Goal: Task Accomplishment & Management: Manage account settings

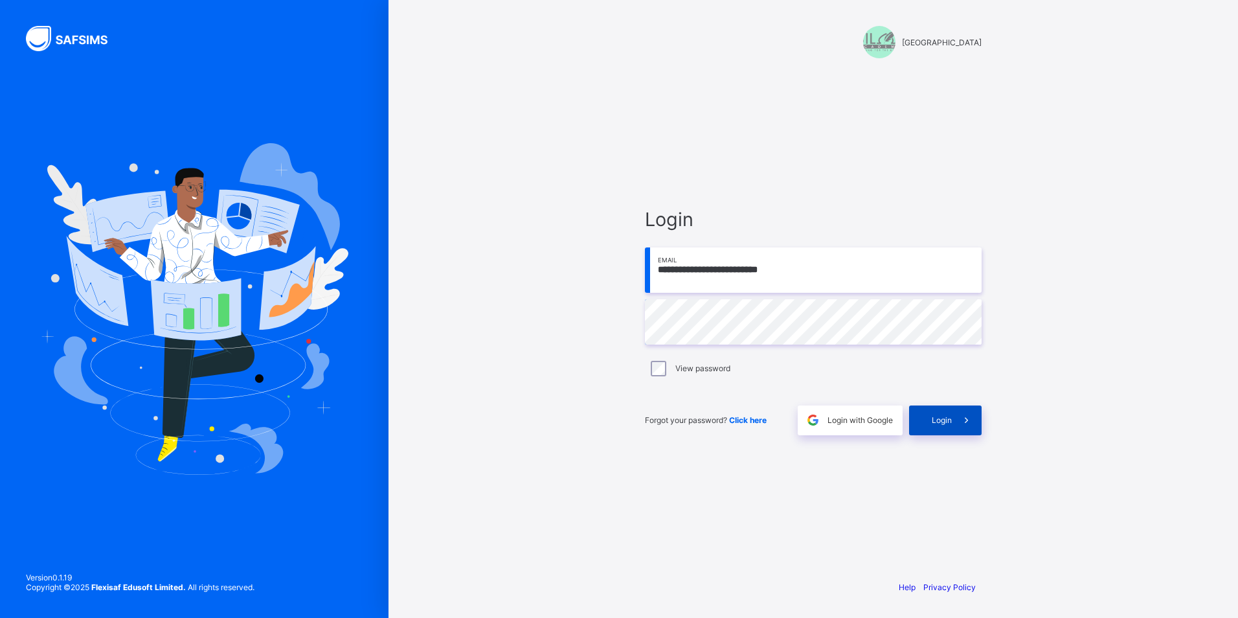
click at [939, 421] on span "Login" at bounding box center [942, 420] width 20 height 10
click at [740, 268] on input "email" at bounding box center [813, 269] width 337 height 45
type input "**********"
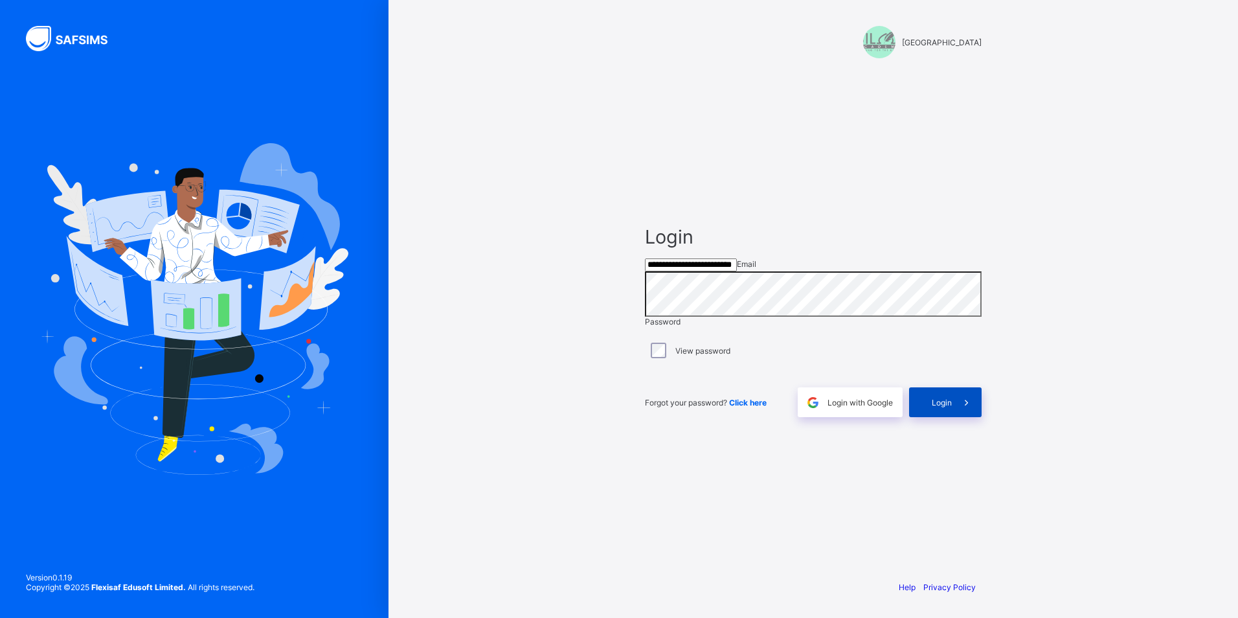
click at [955, 417] on span at bounding box center [967, 402] width 30 height 30
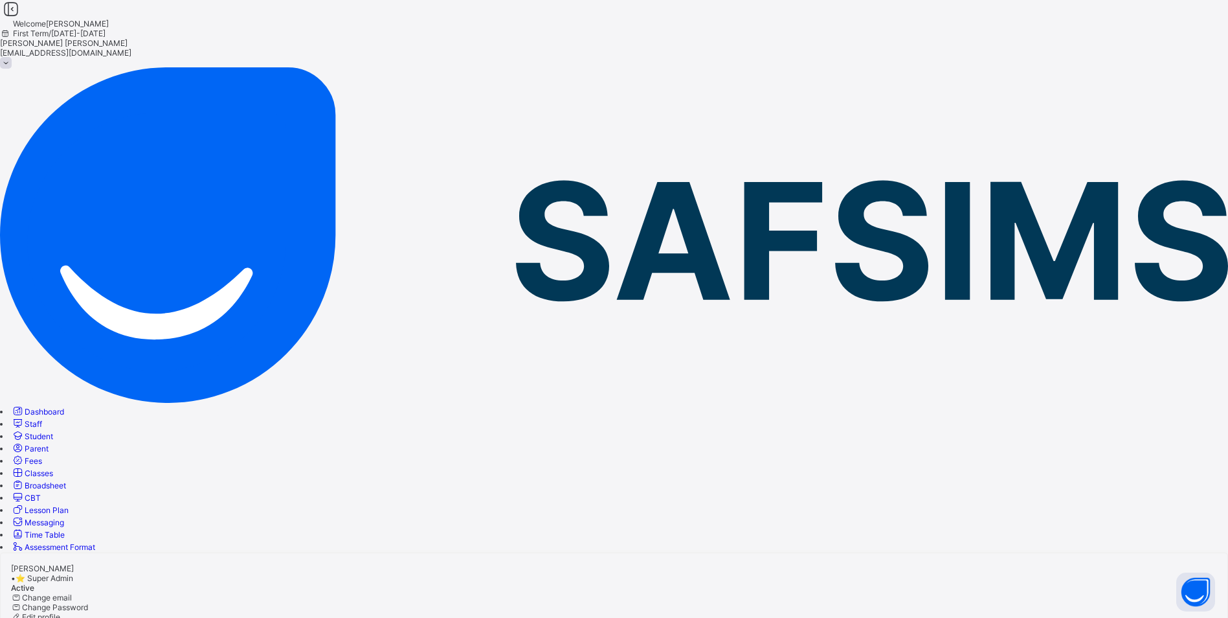
click at [53, 468] on span "Classes" at bounding box center [39, 473] width 28 height 10
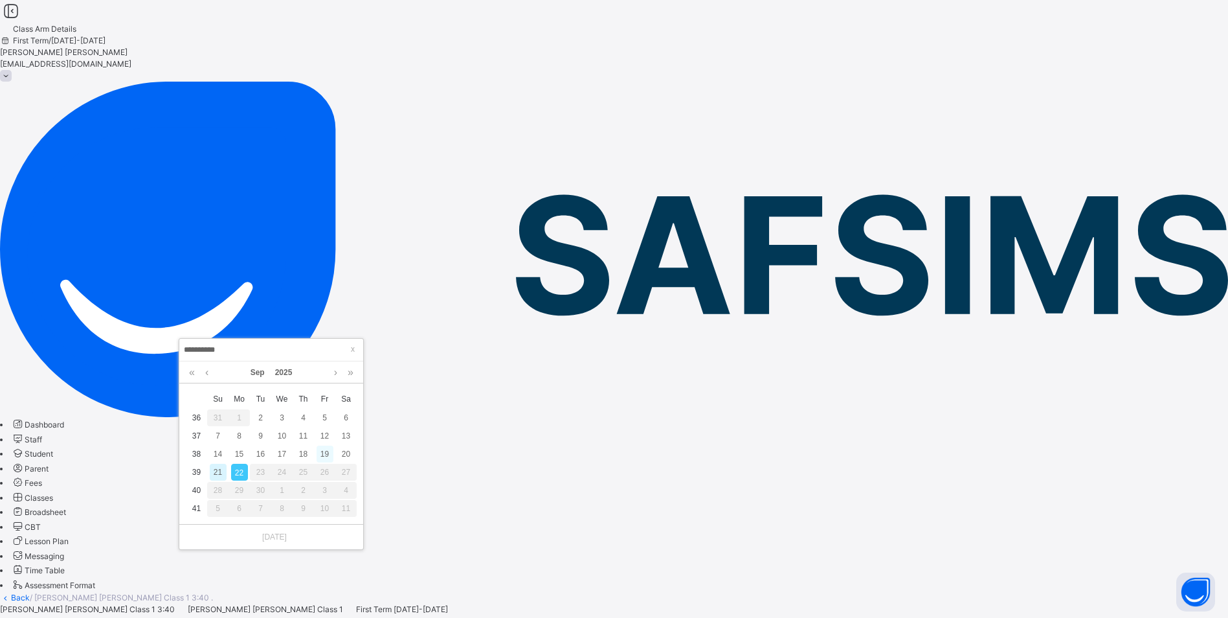
click at [326, 453] on div "19" at bounding box center [325, 453] width 17 height 17
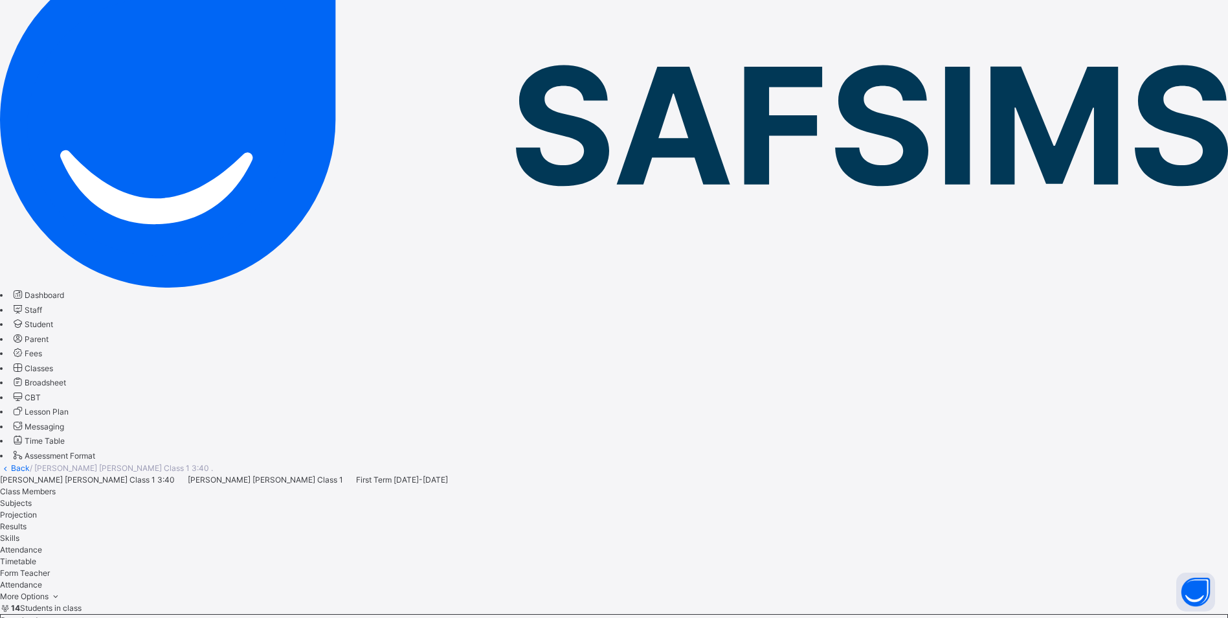
scroll to position [194, 0]
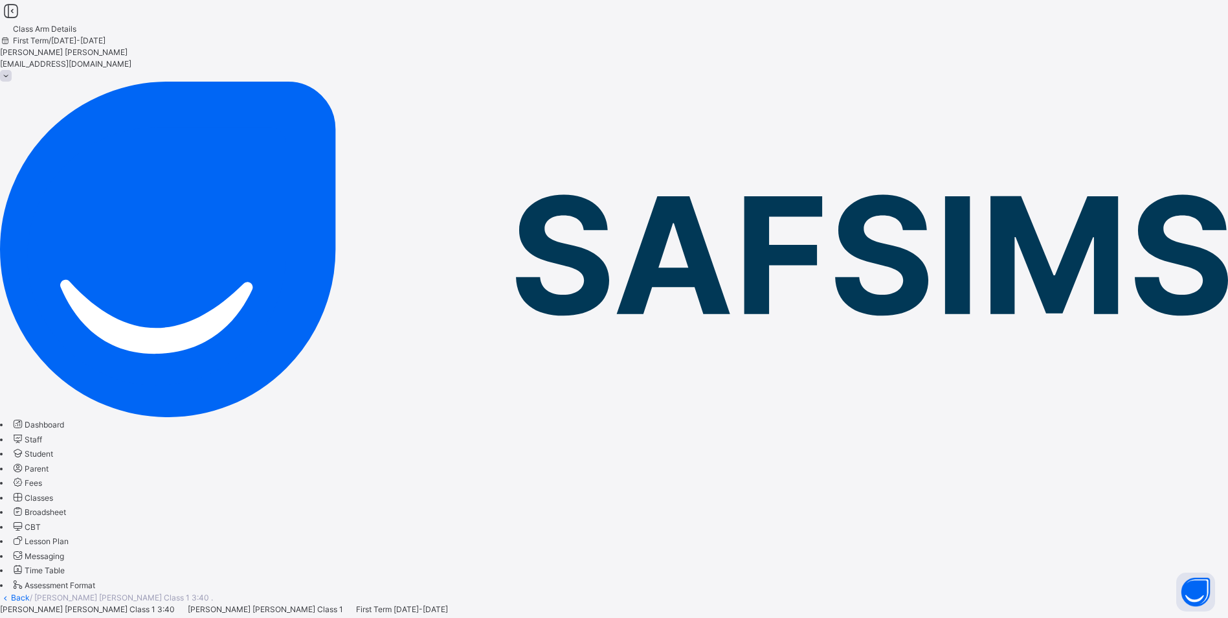
click at [53, 493] on span "Classes" at bounding box center [39, 498] width 28 height 10
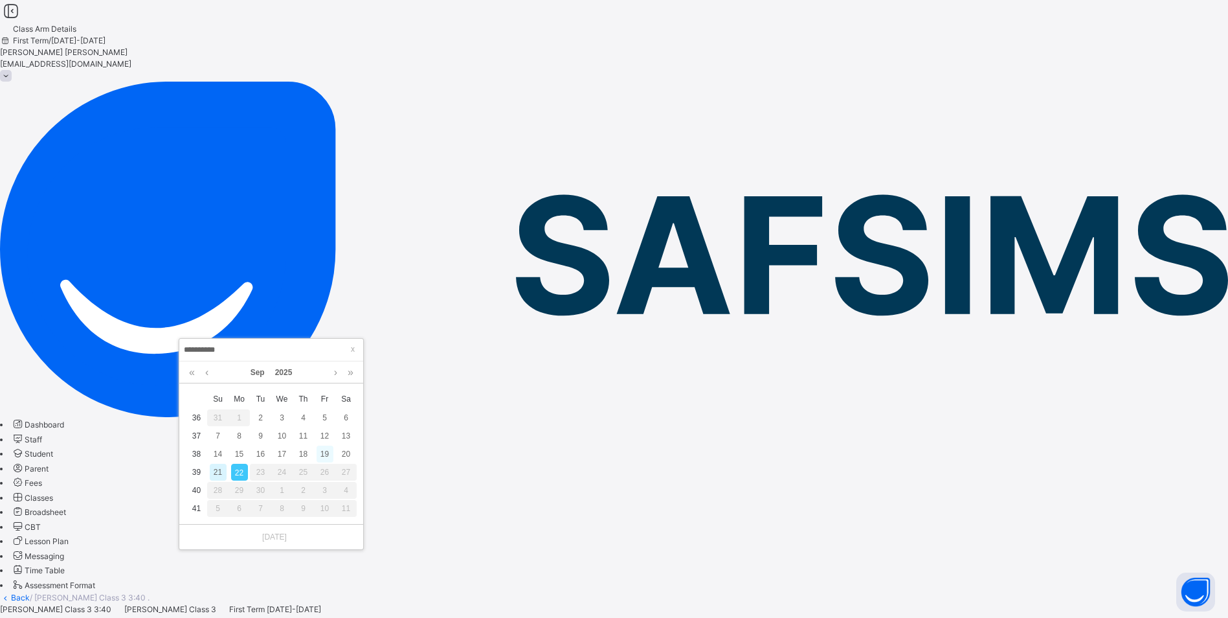
click at [329, 449] on div "19" at bounding box center [325, 453] width 17 height 17
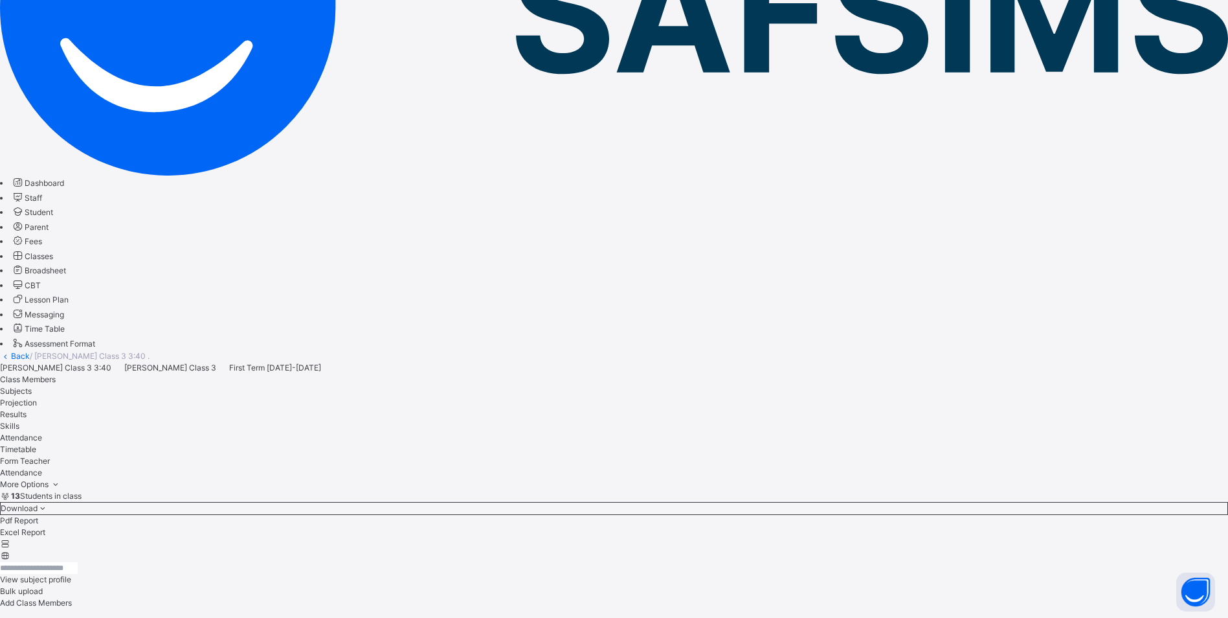
scroll to position [259, 0]
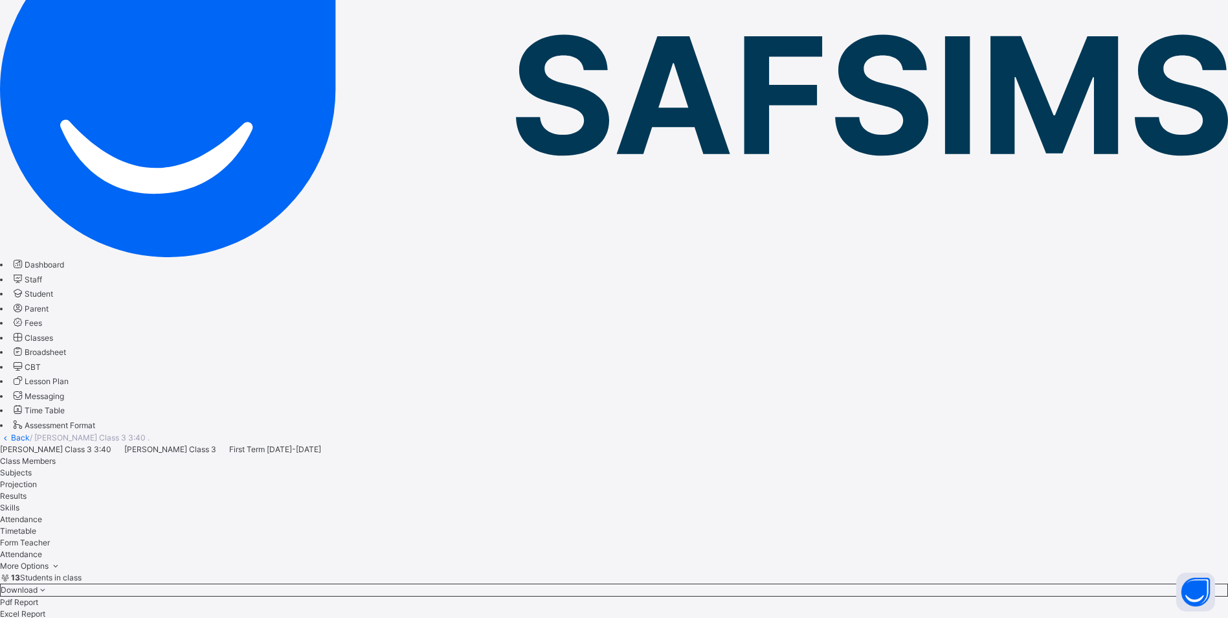
scroll to position [159, 0]
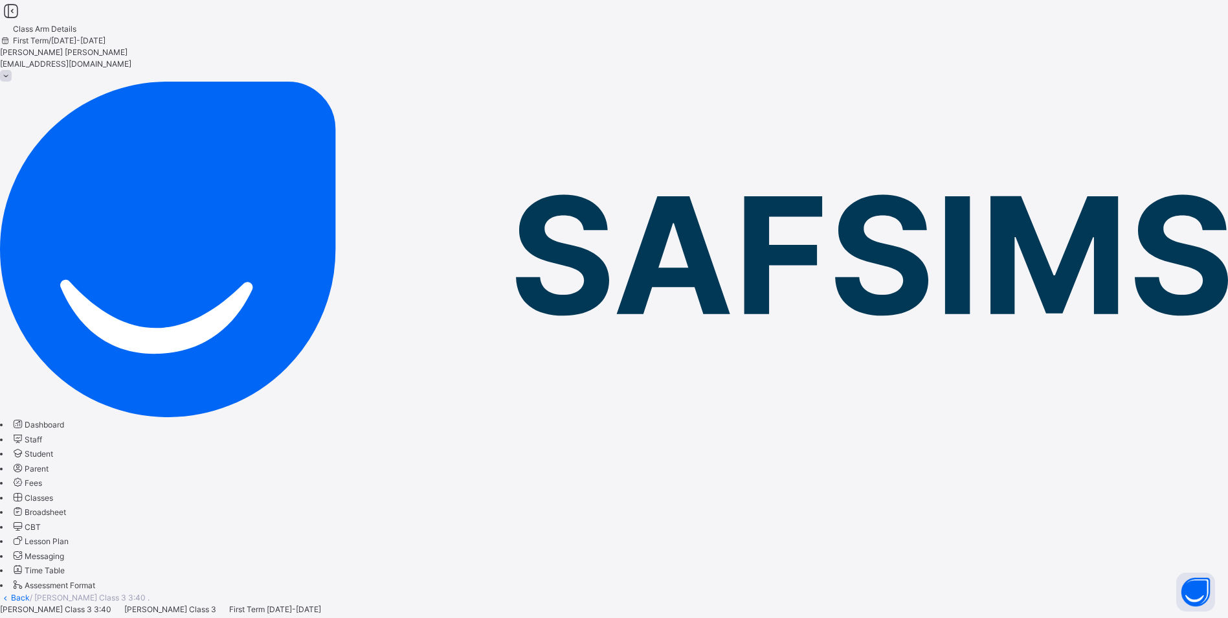
click at [53, 493] on span "Classes" at bounding box center [39, 498] width 28 height 10
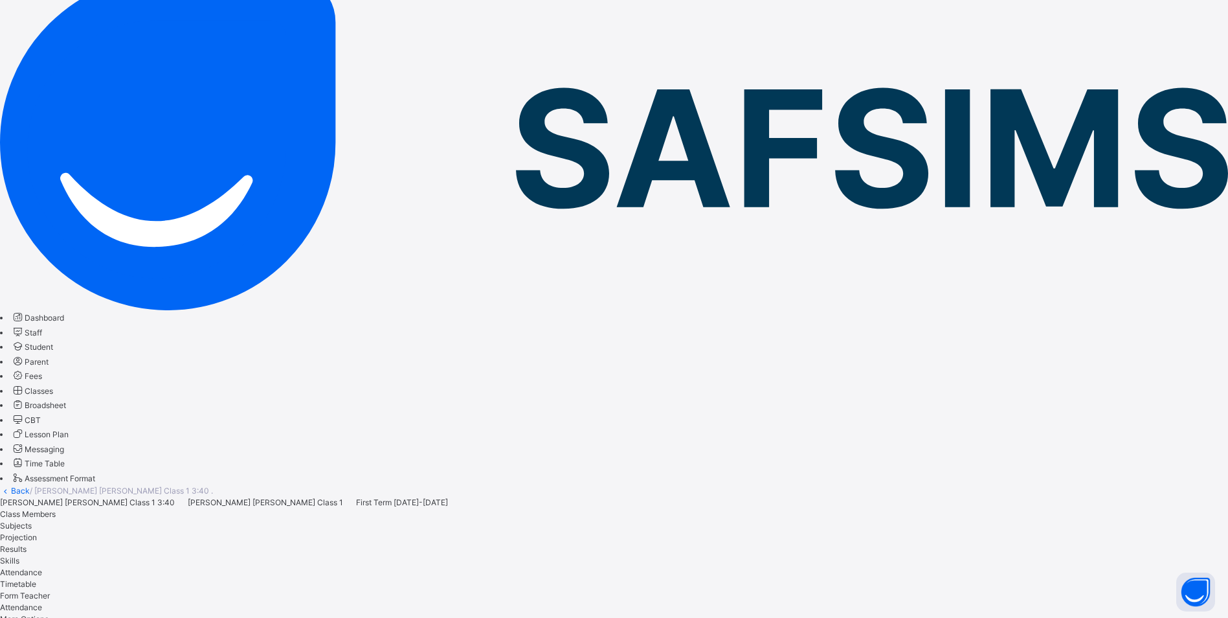
scroll to position [126, 0]
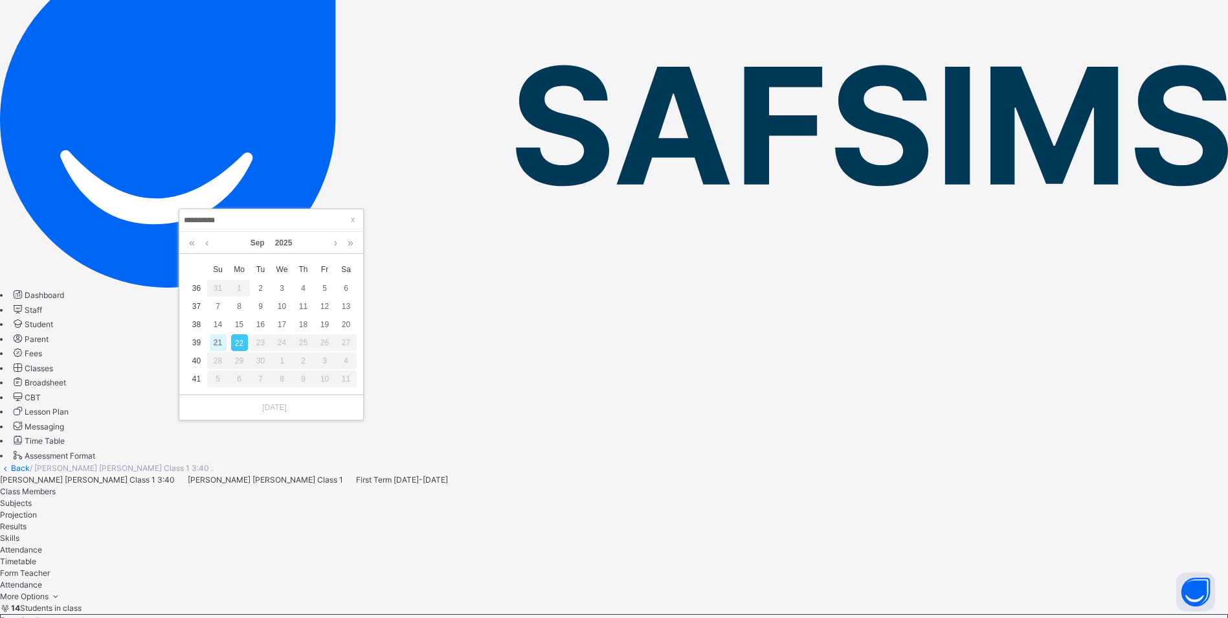
click at [249, 213] on input "**********" at bounding box center [271, 220] width 176 height 14
click at [326, 320] on div "19" at bounding box center [325, 324] width 17 height 17
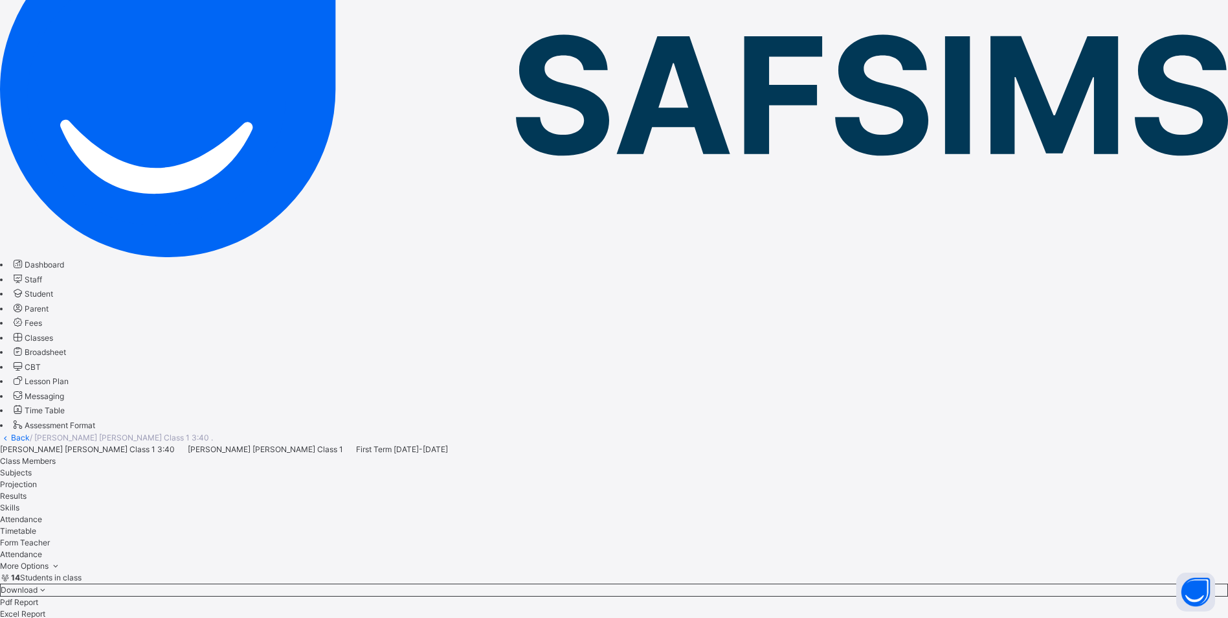
scroll to position [194, 0]
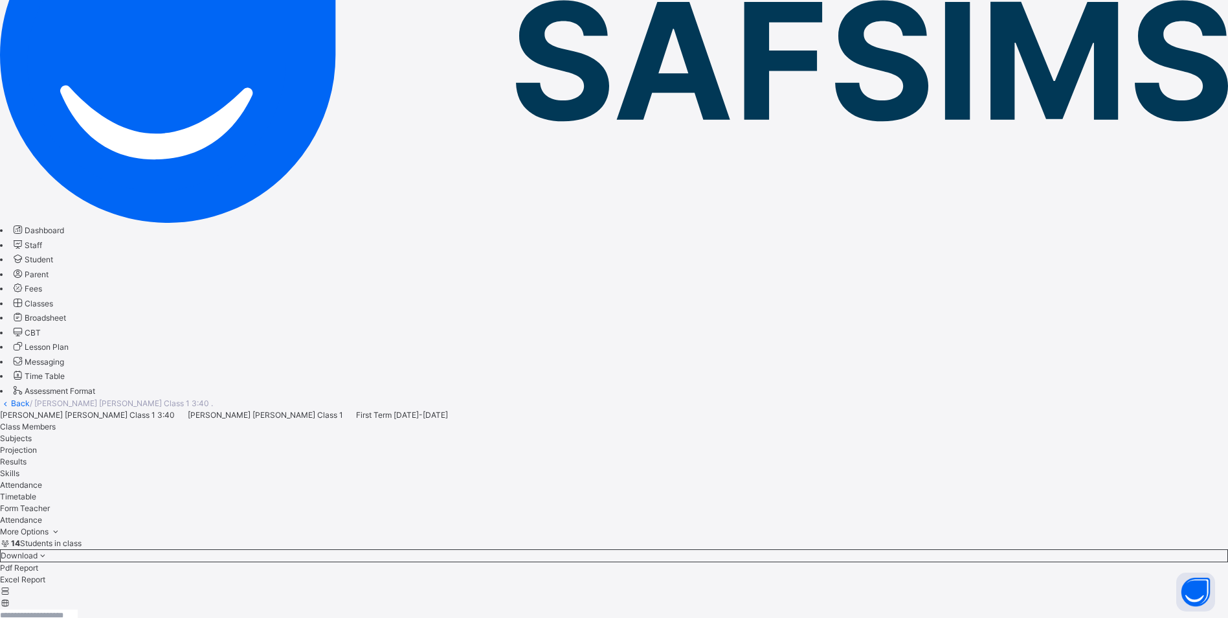
drag, startPoint x: 54, startPoint y: 204, endPoint x: 151, endPoint y: 216, distance: 98.4
click at [53, 298] on span "Classes" at bounding box center [39, 303] width 28 height 10
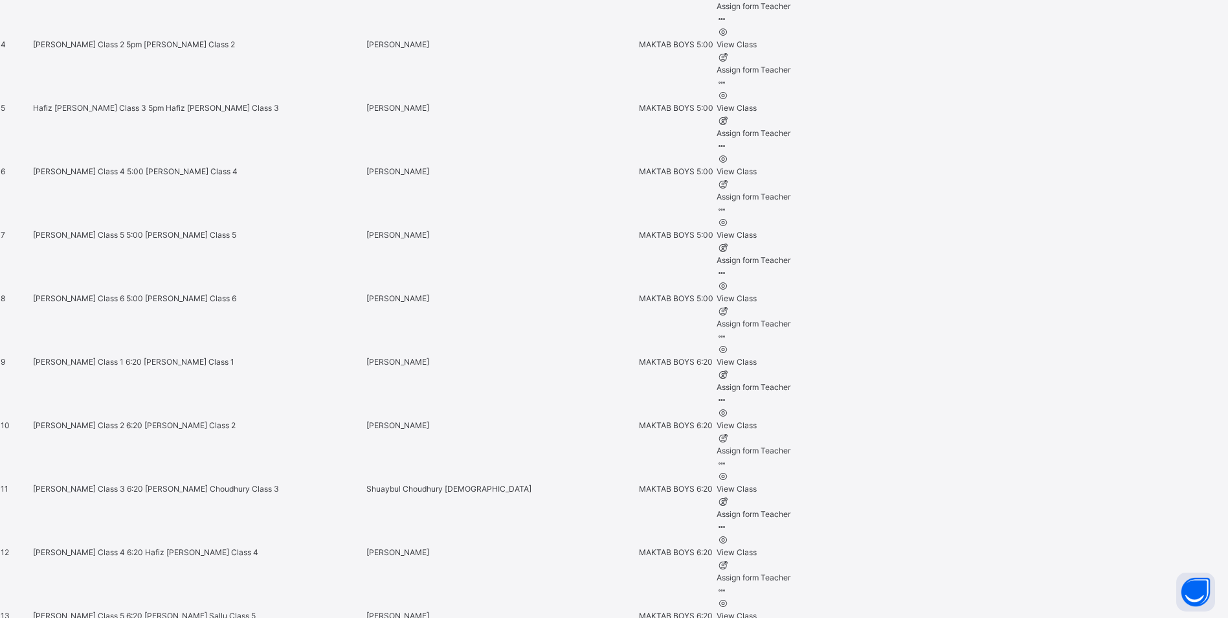
scroll to position [906, 0]
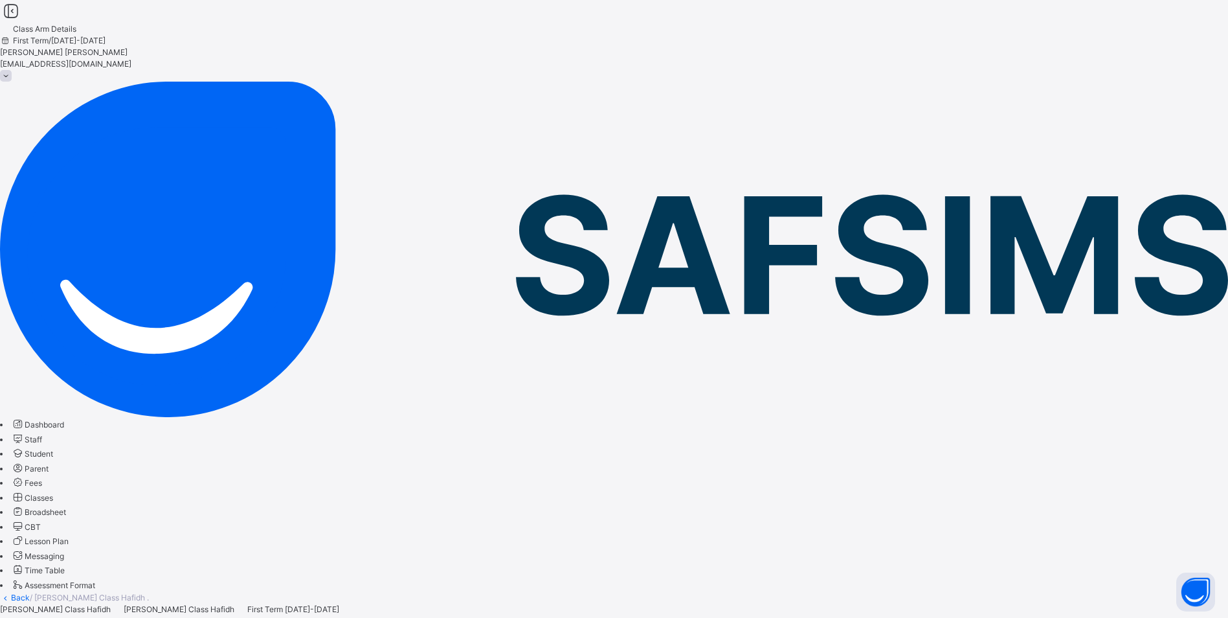
scroll to position [129, 0]
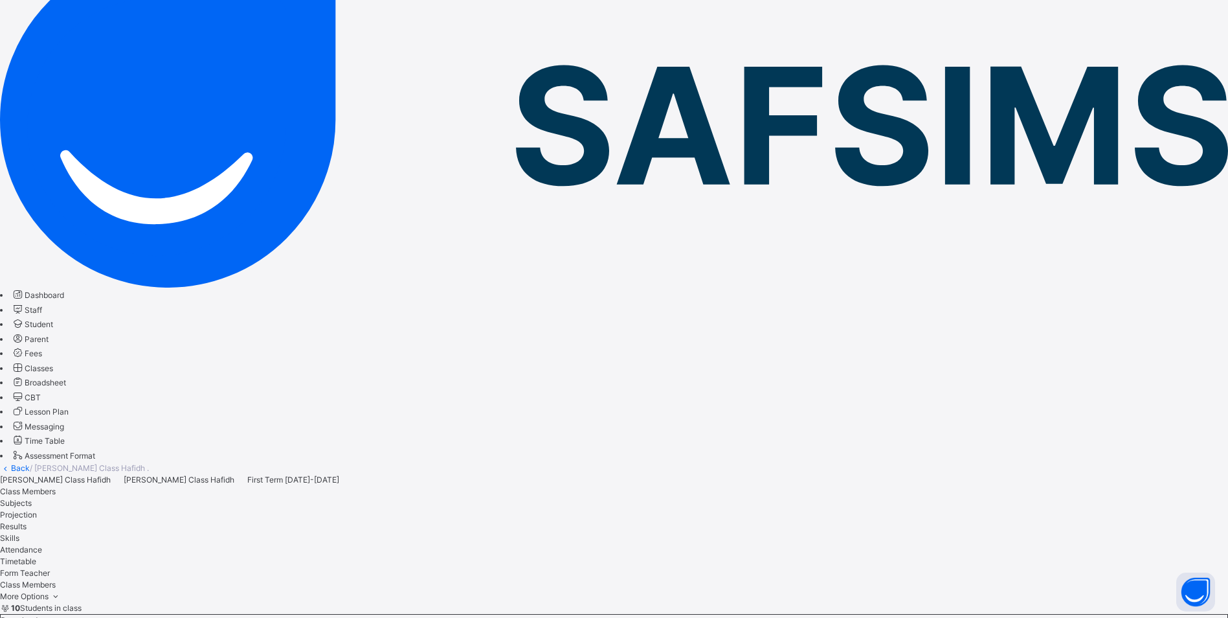
click at [42, 544] on span "Attendance" at bounding box center [21, 549] width 42 height 10
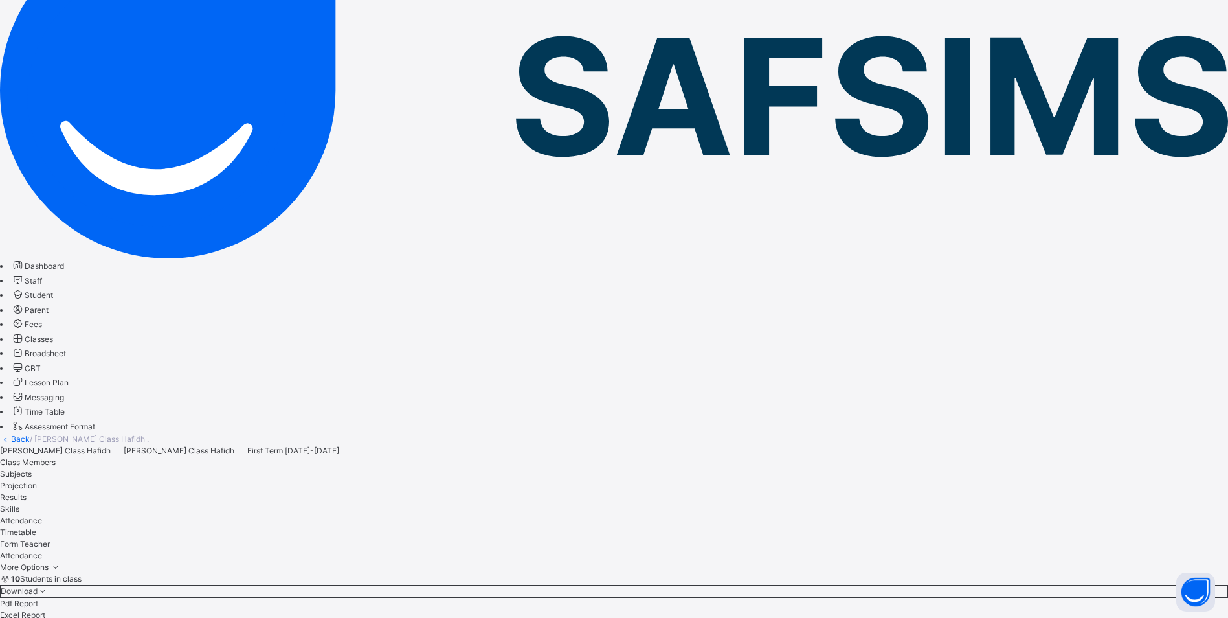
scroll to position [150, 0]
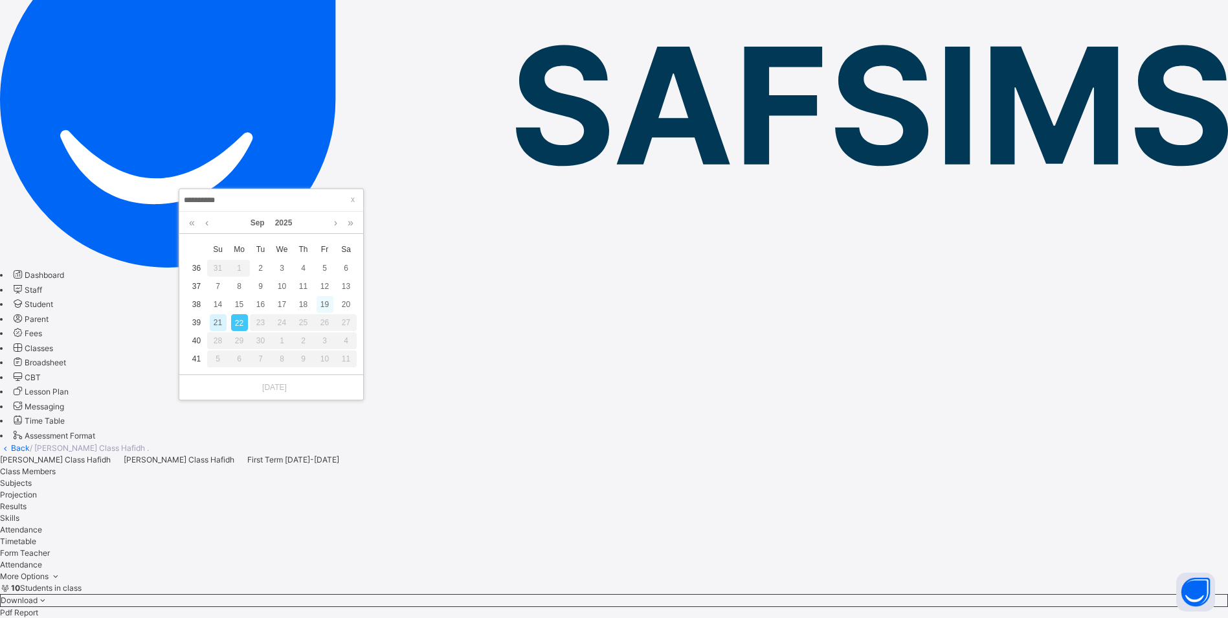
click at [324, 302] on div "19" at bounding box center [325, 304] width 17 height 17
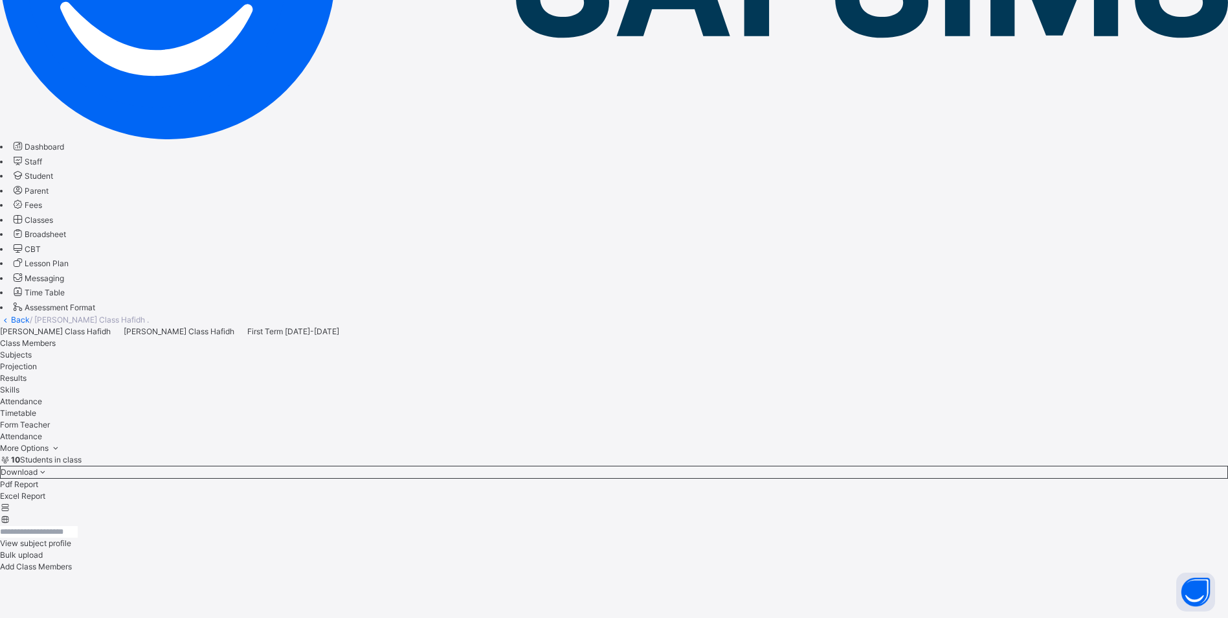
scroll to position [279, 0]
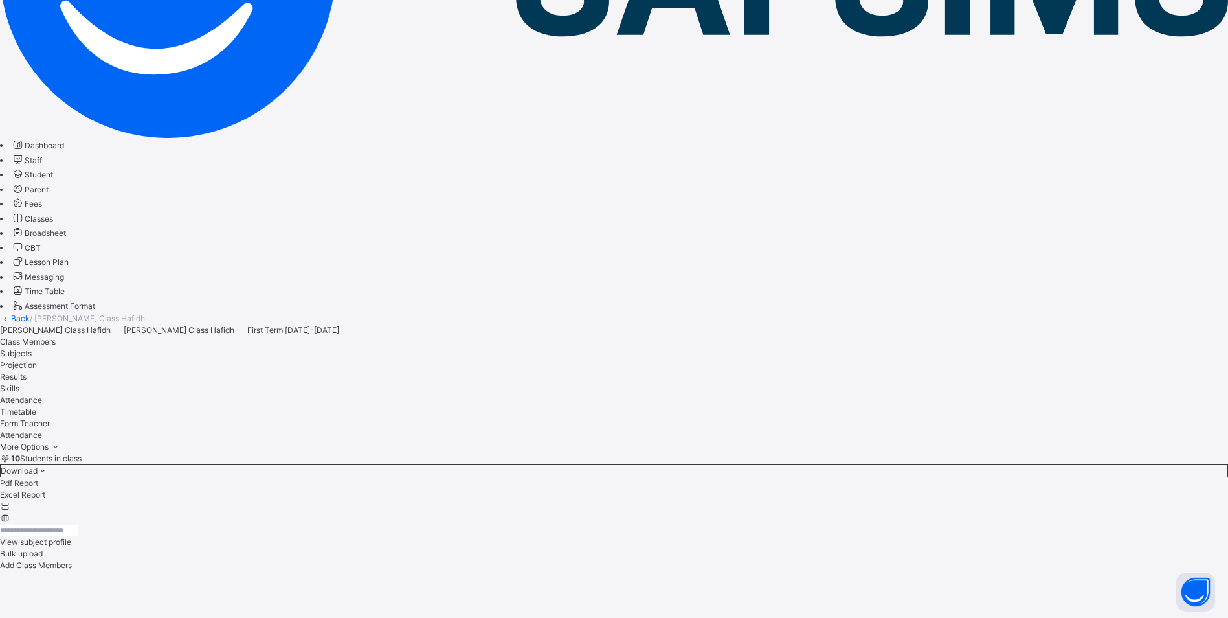
scroll to position [85, 0]
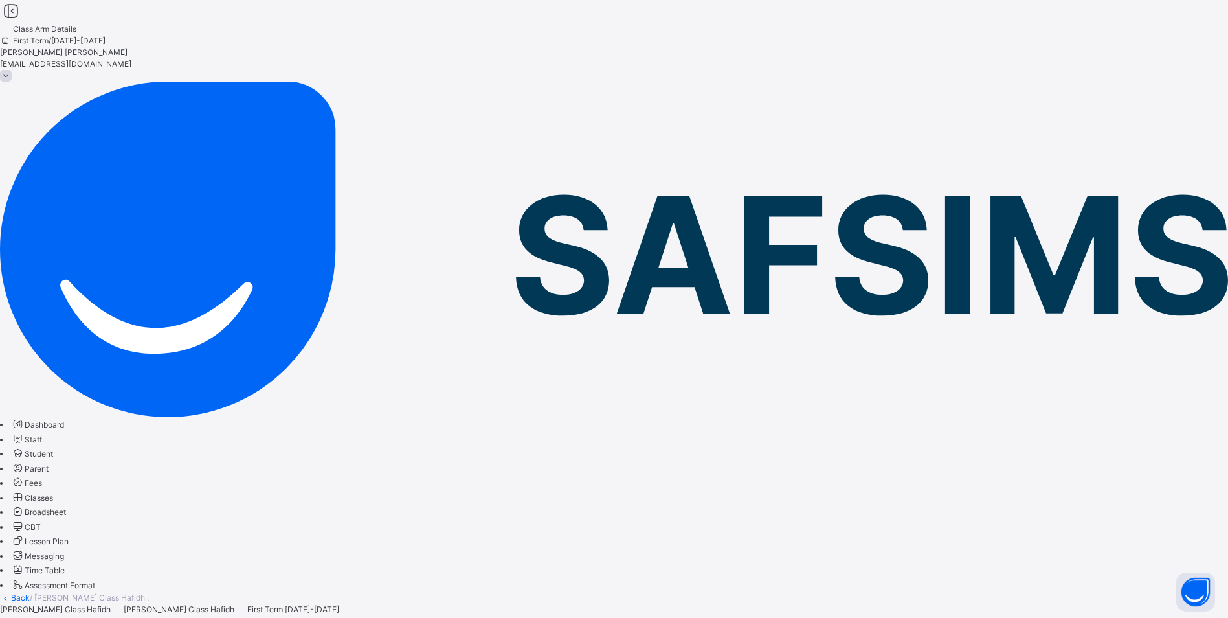
click at [53, 493] on span "Classes" at bounding box center [39, 498] width 28 height 10
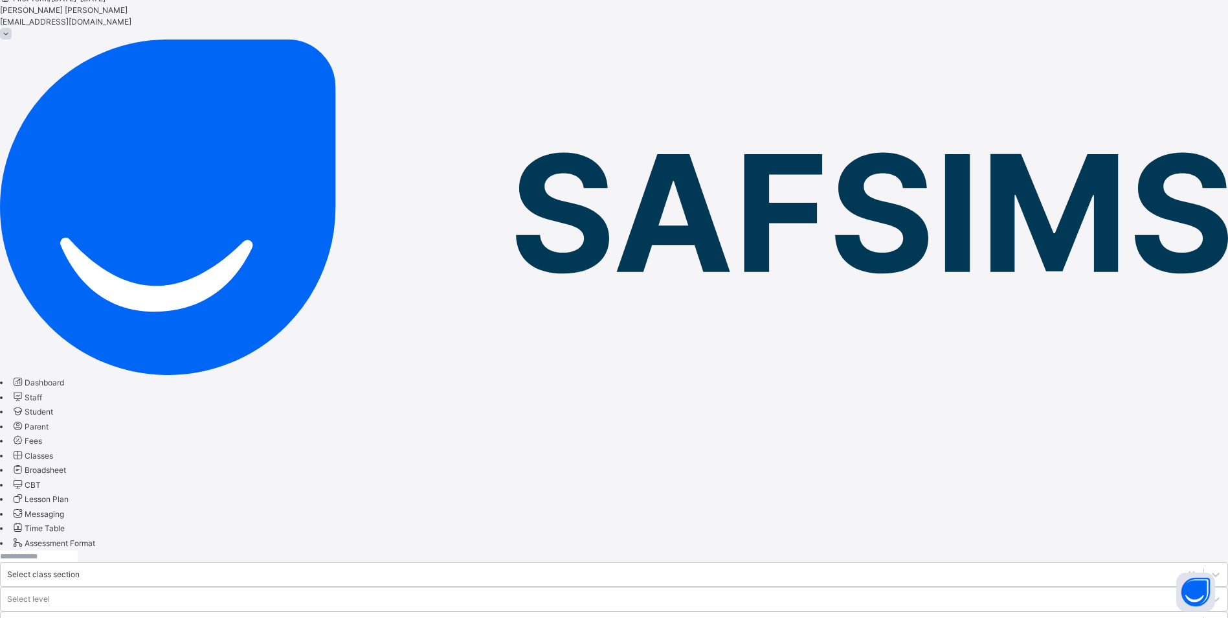
scroll to position [65, 0]
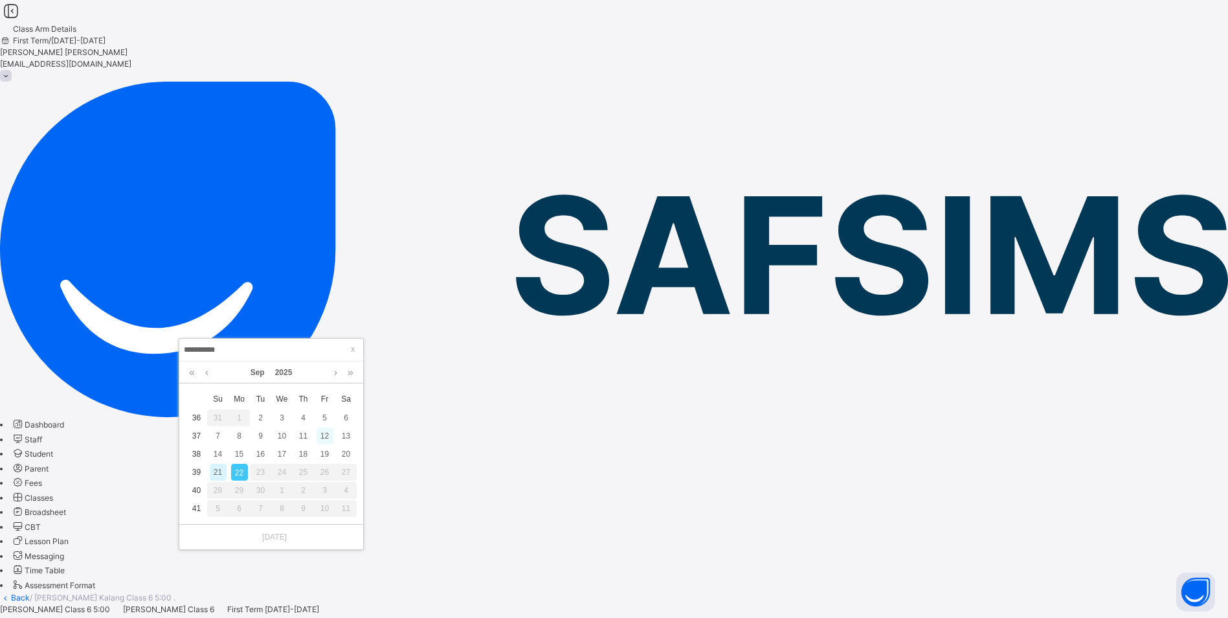
click at [330, 436] on div "12" at bounding box center [325, 435] width 17 height 17
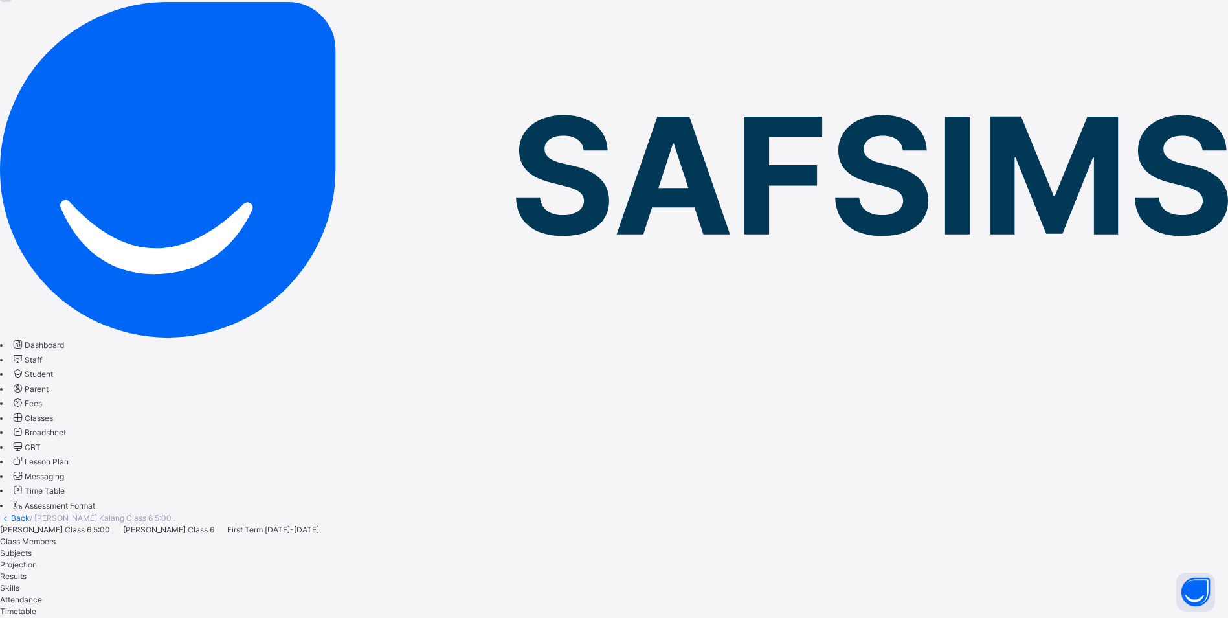
scroll to position [192, 0]
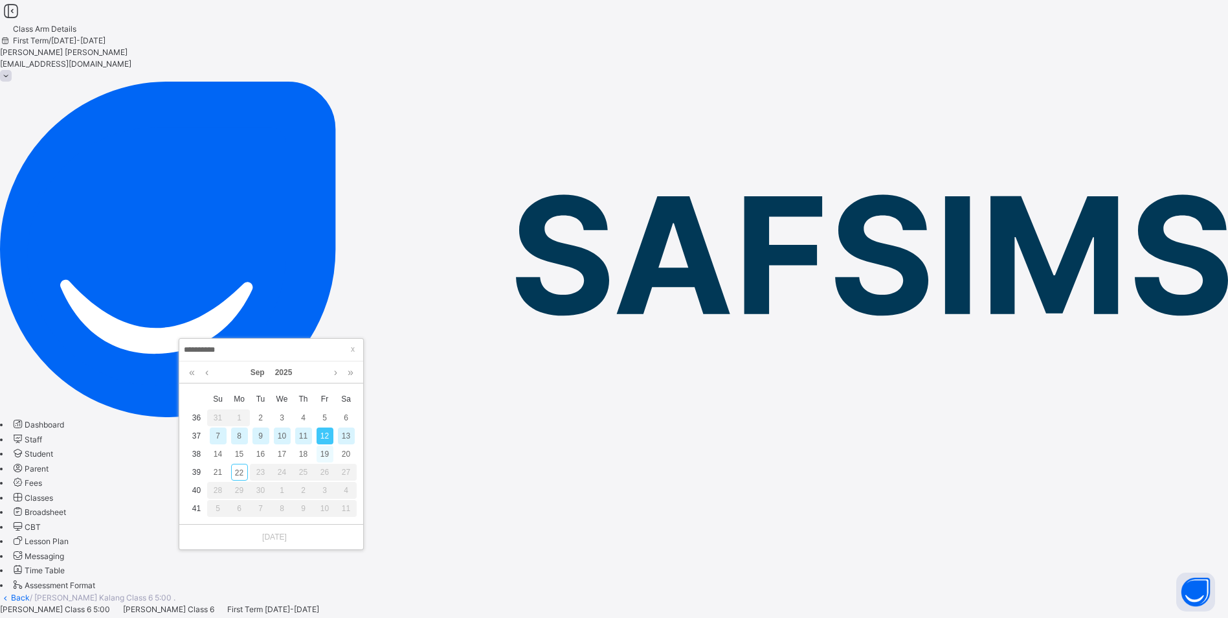
click at [324, 454] on div "19" at bounding box center [325, 453] width 17 height 17
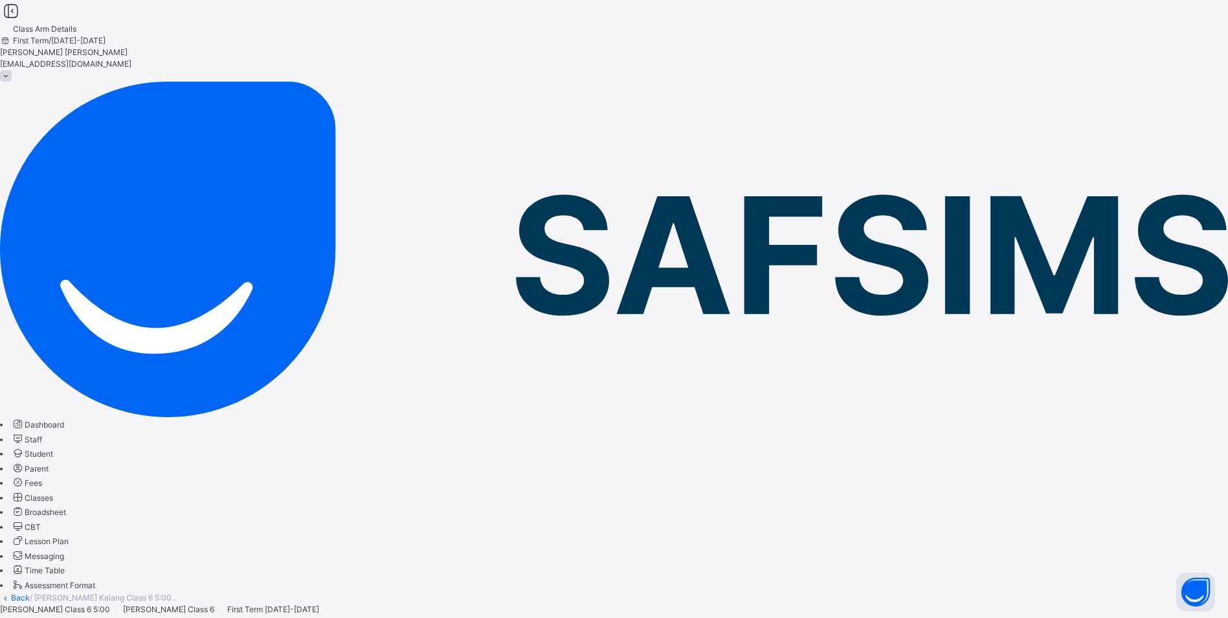
scroll to position [192, 0]
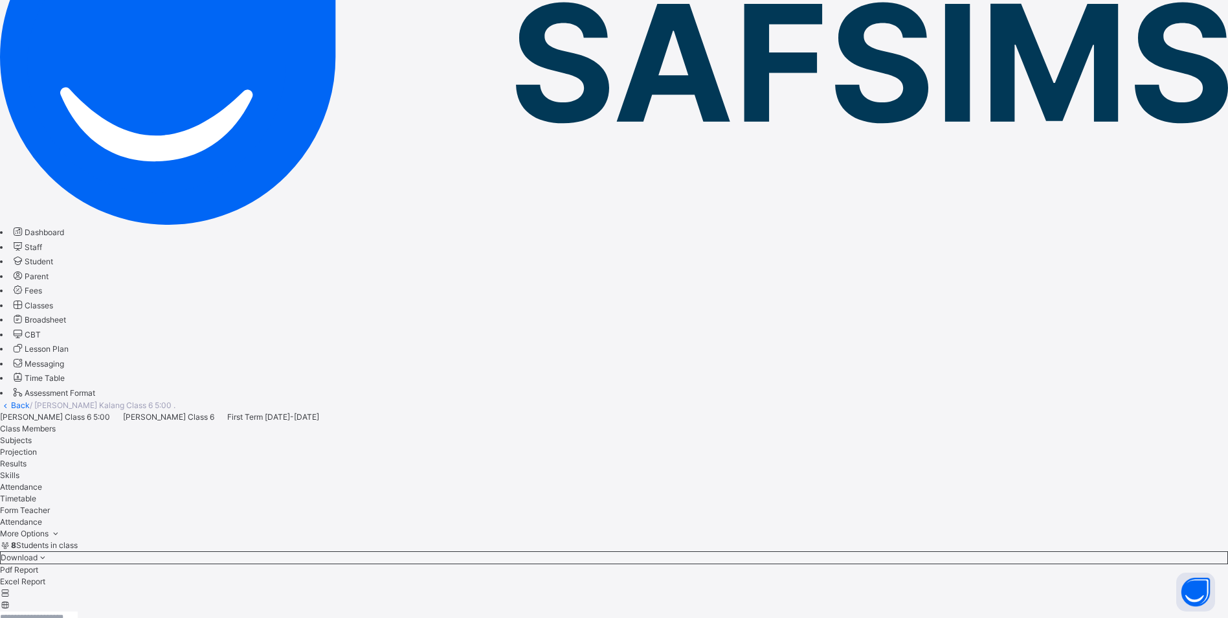
scroll to position [0, 0]
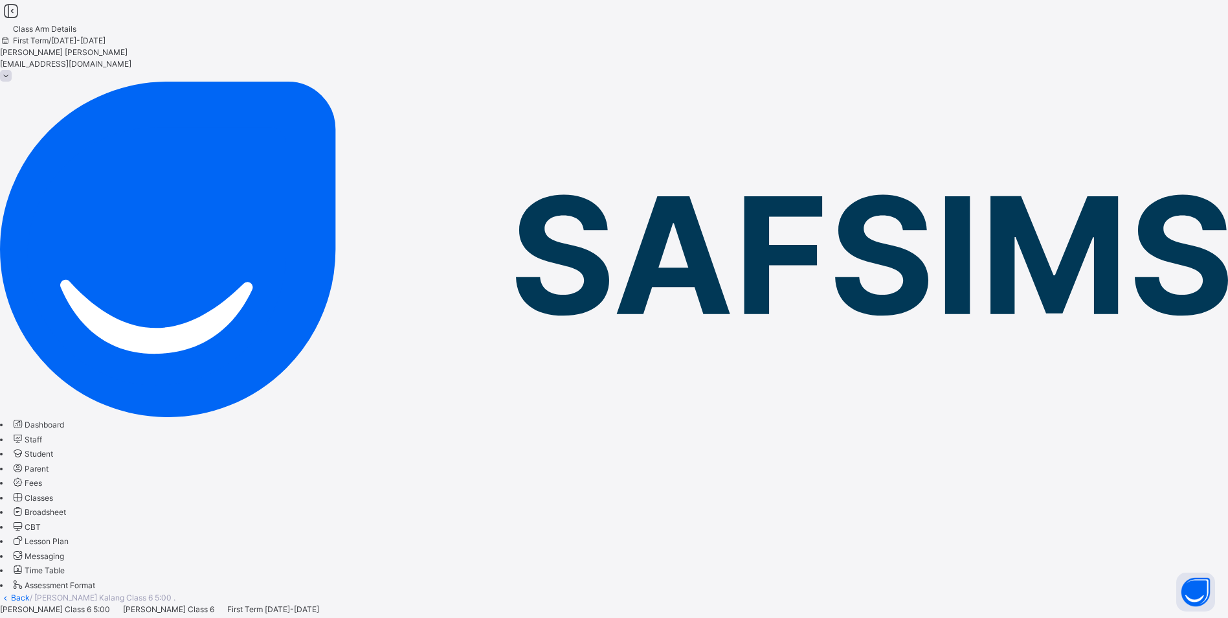
click at [53, 493] on span "Classes" at bounding box center [39, 498] width 28 height 10
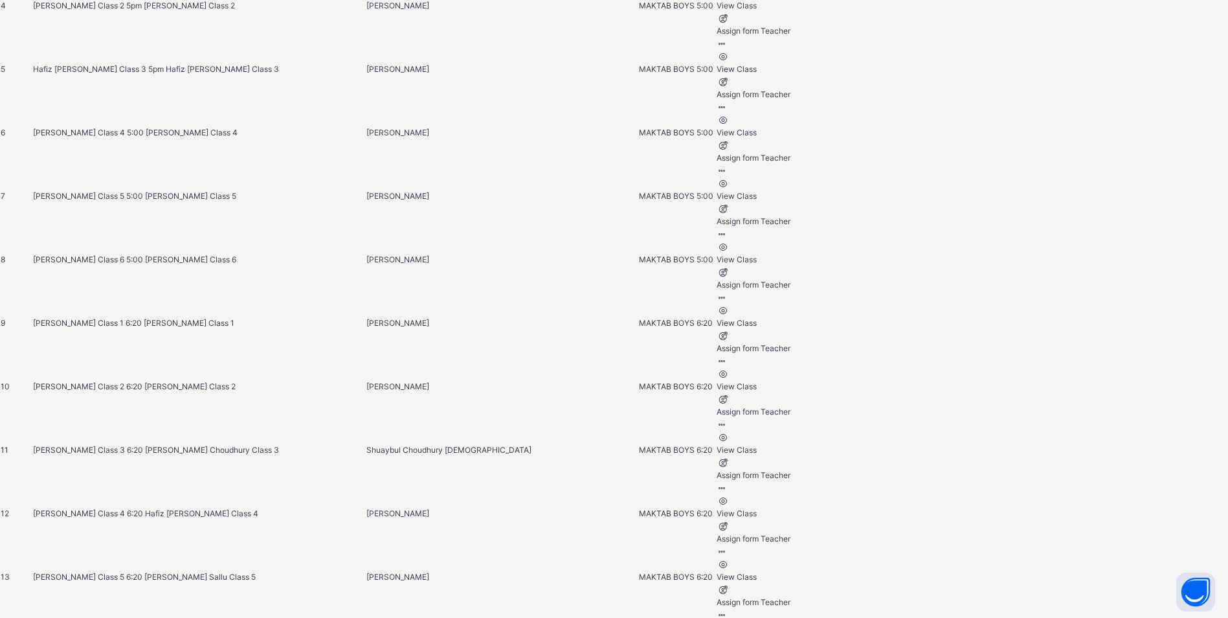
scroll to position [951, 0]
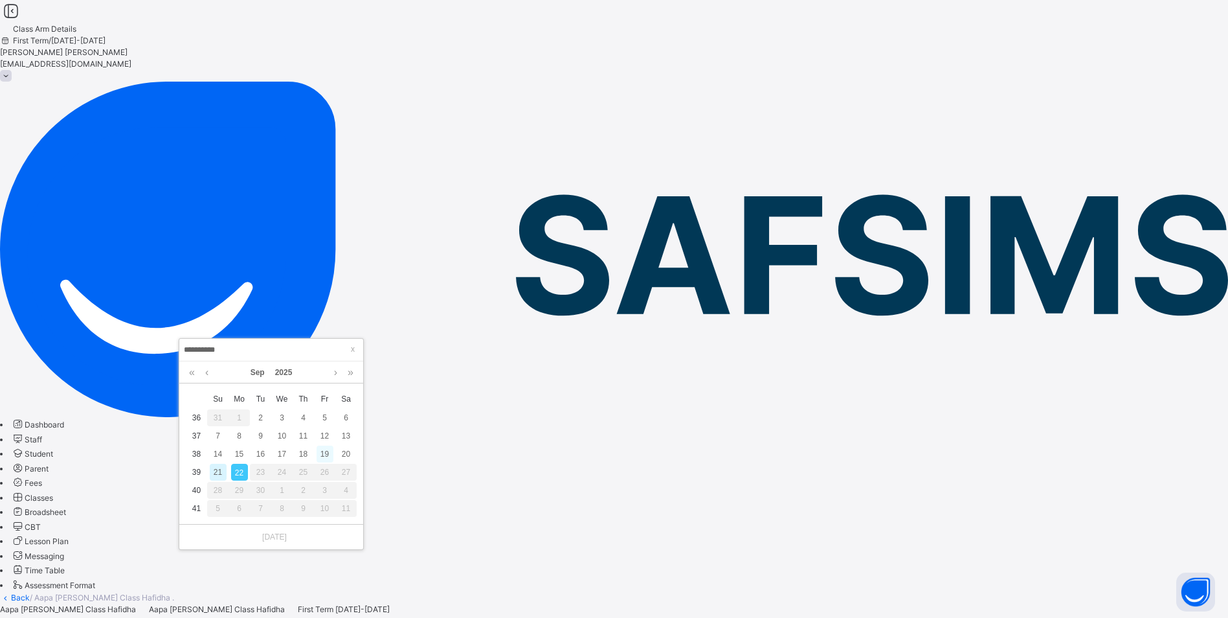
click at [328, 455] on div "19" at bounding box center [325, 453] width 17 height 17
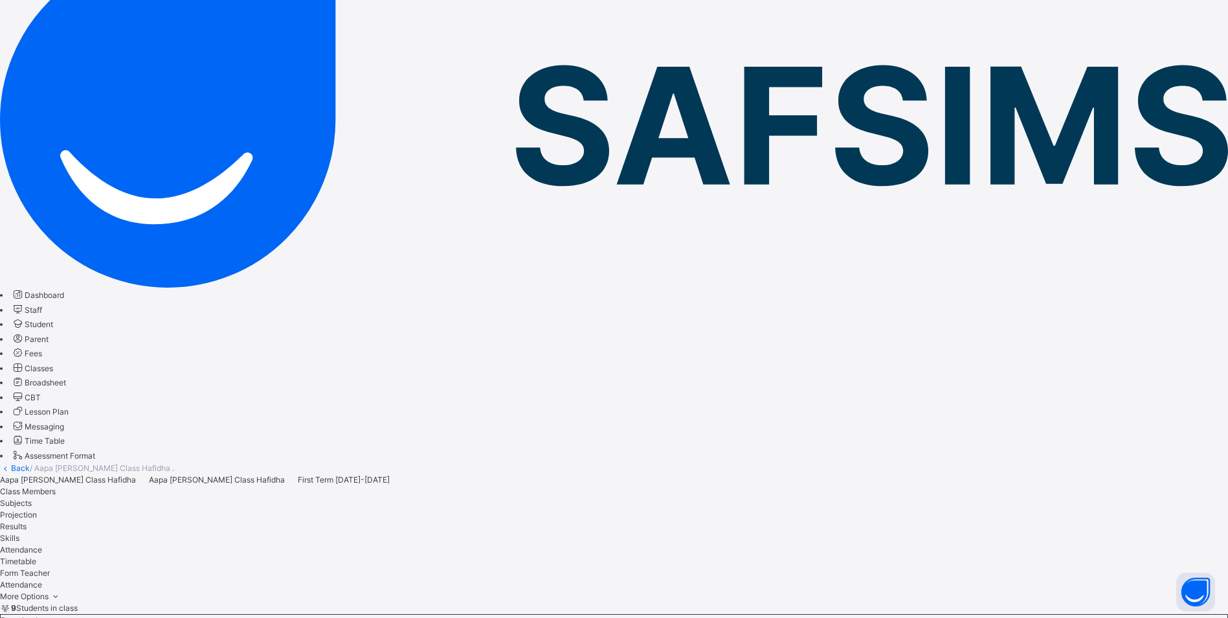
scroll to position [236, 0]
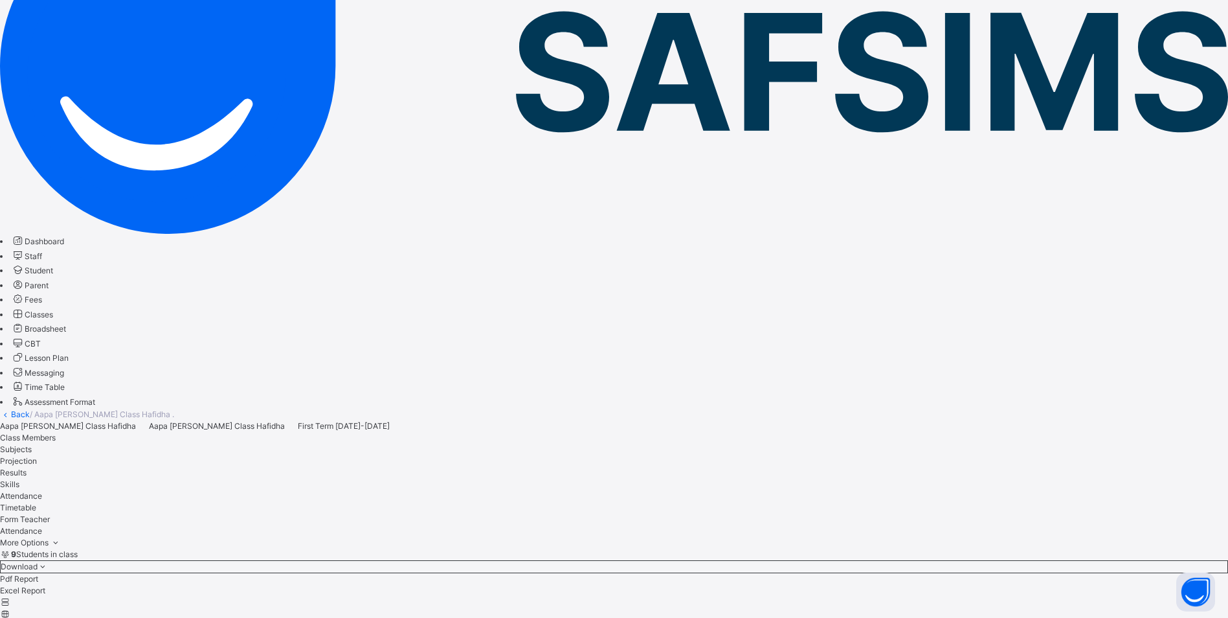
scroll to position [194, 0]
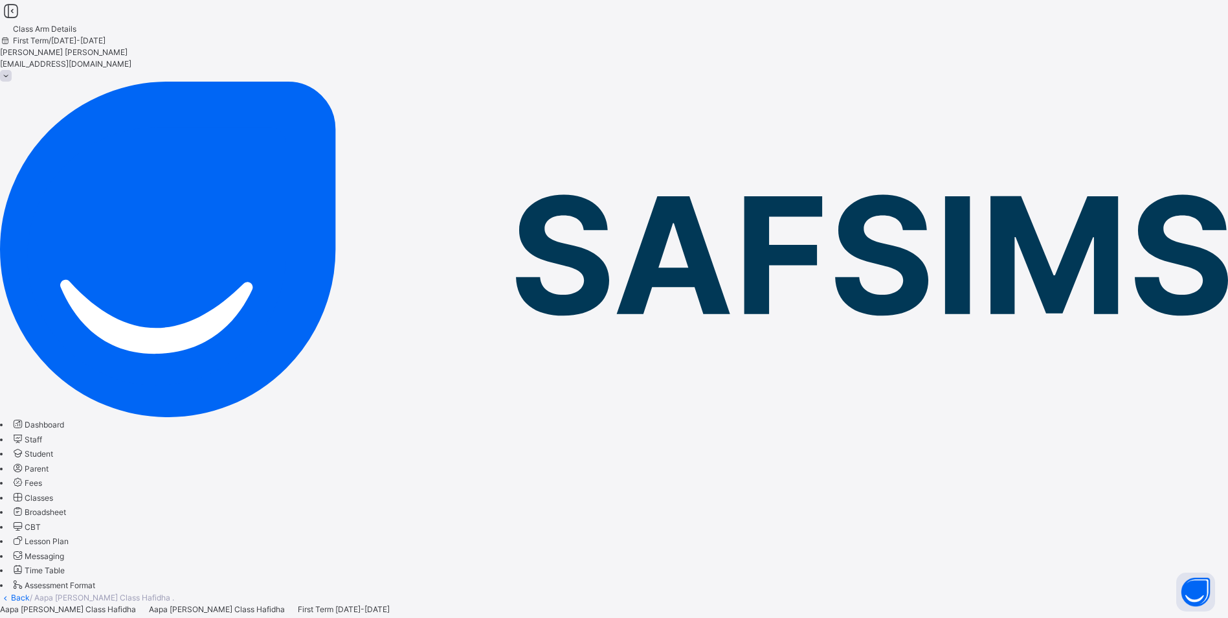
click at [53, 493] on span "Classes" at bounding box center [39, 498] width 28 height 10
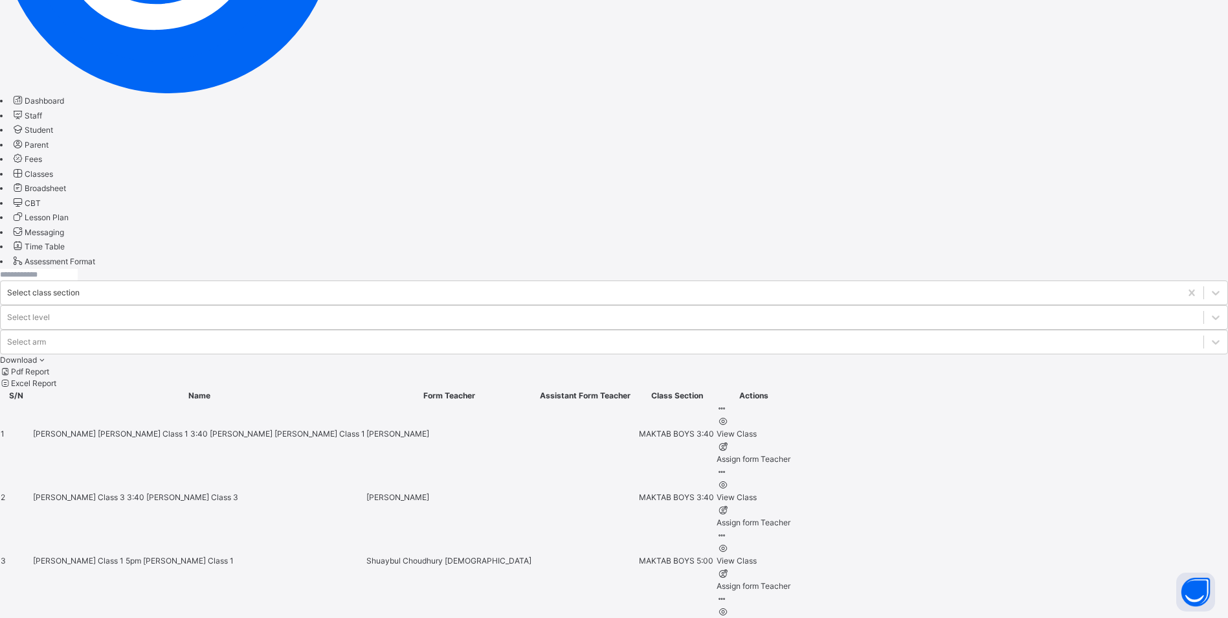
scroll to position [259, 0]
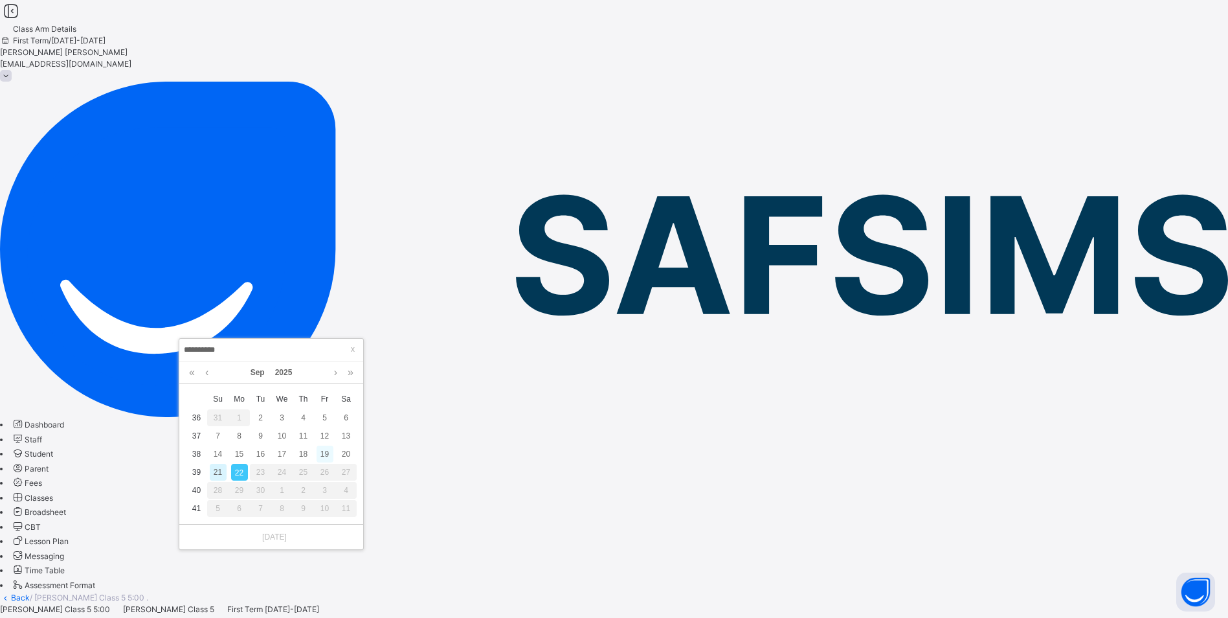
click at [331, 451] on div "19" at bounding box center [325, 453] width 17 height 17
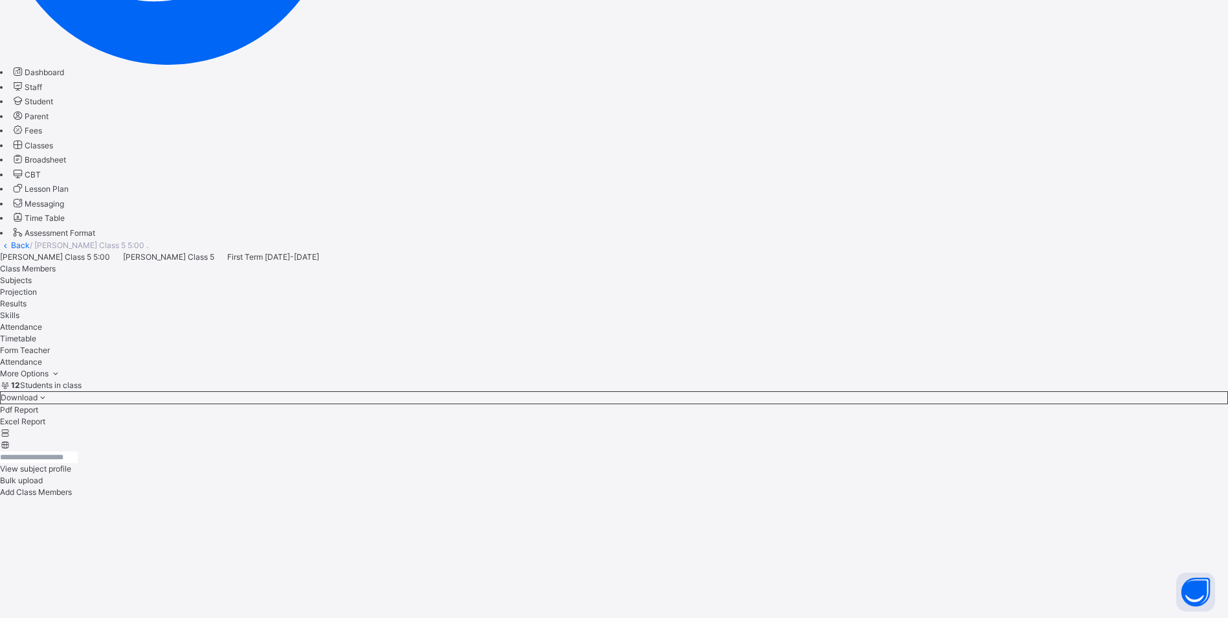
scroll to position [366, 0]
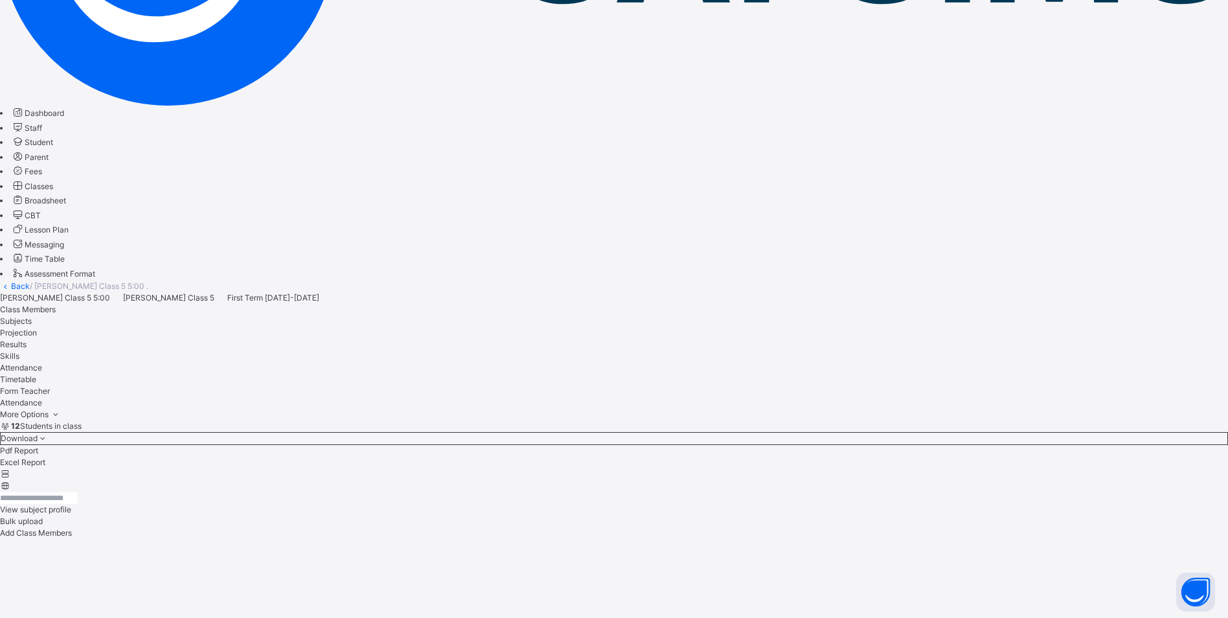
scroll to position [236, 0]
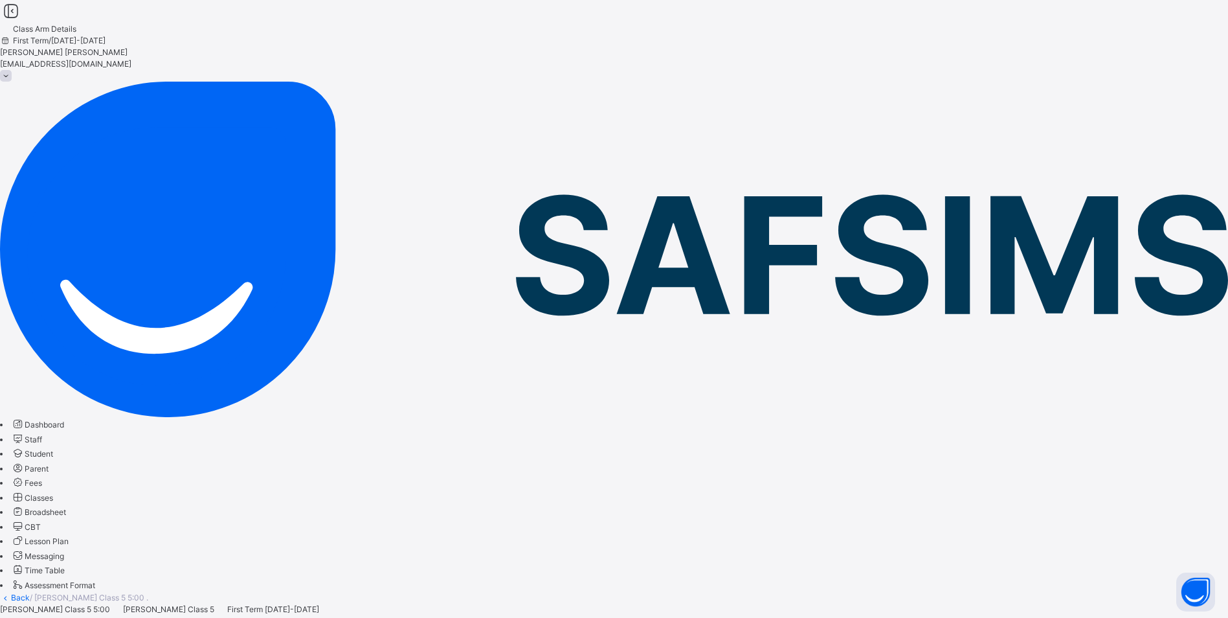
click at [53, 493] on span "Classes" at bounding box center [39, 498] width 28 height 10
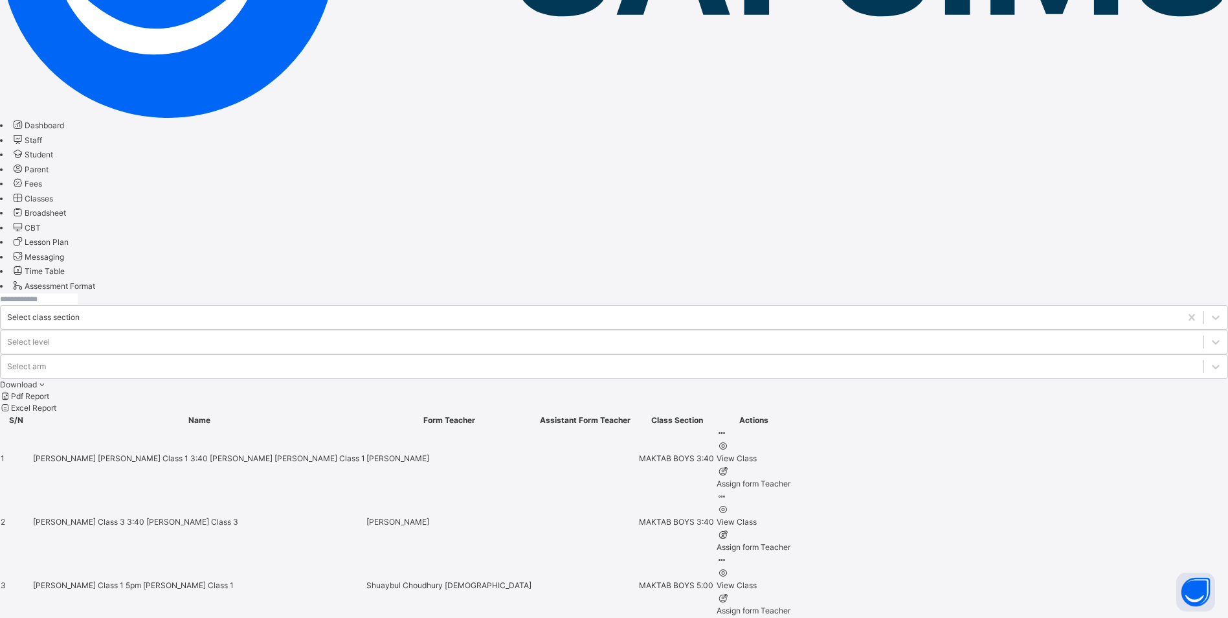
scroll to position [388, 0]
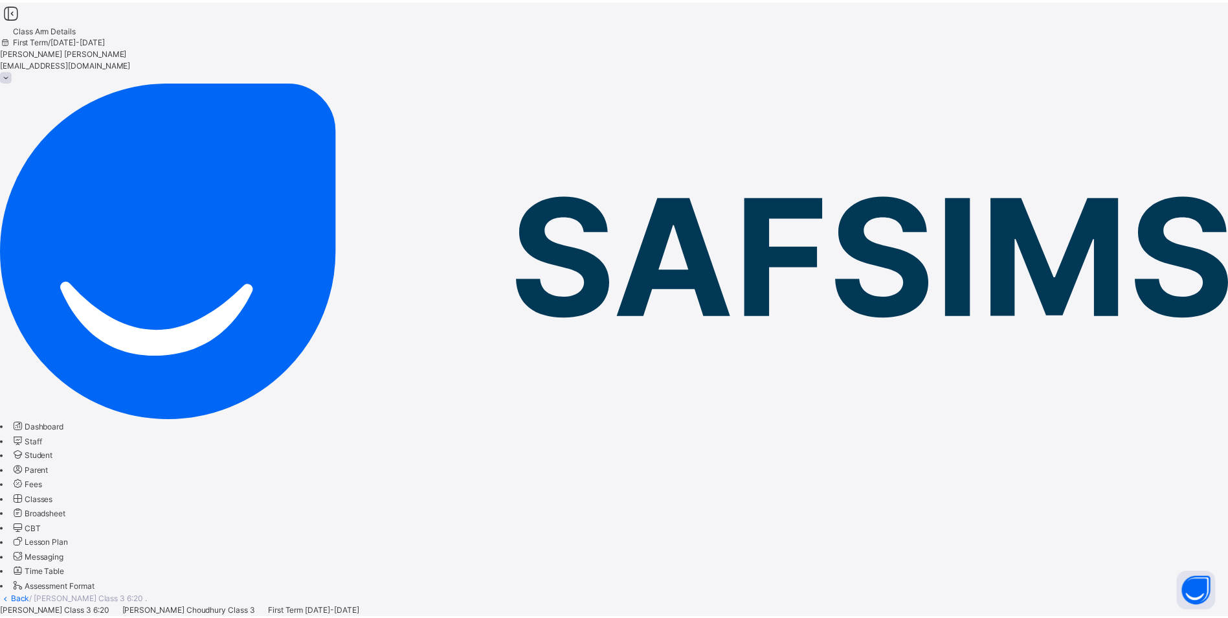
scroll to position [194, 0]
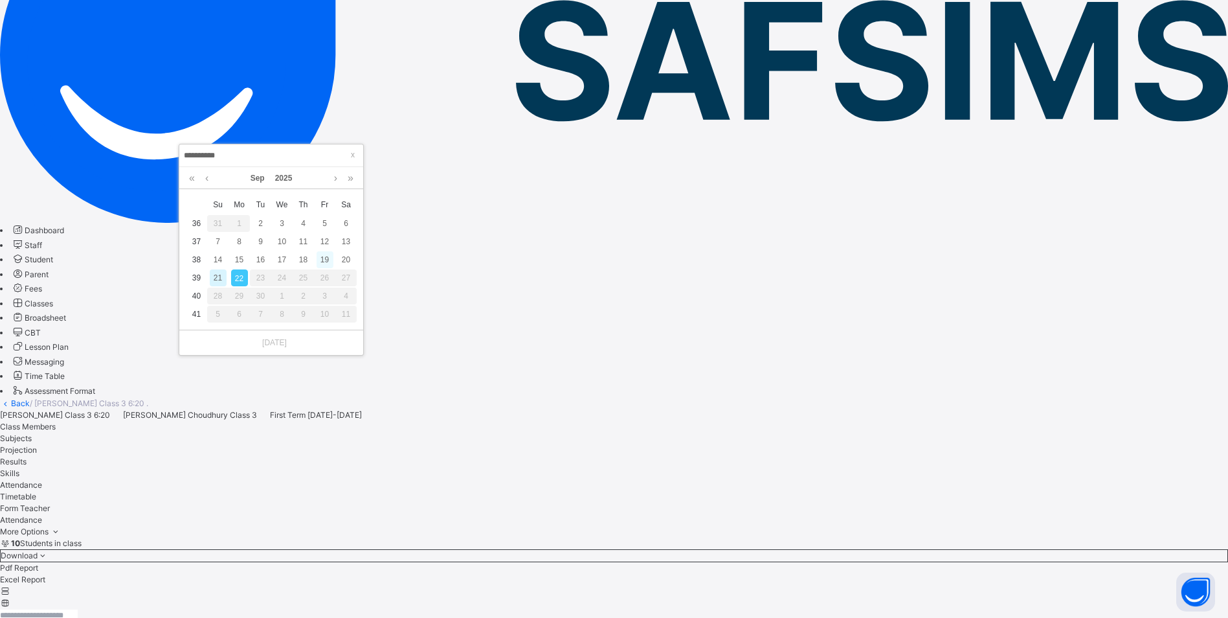
click at [326, 256] on div "19" at bounding box center [325, 259] width 17 height 17
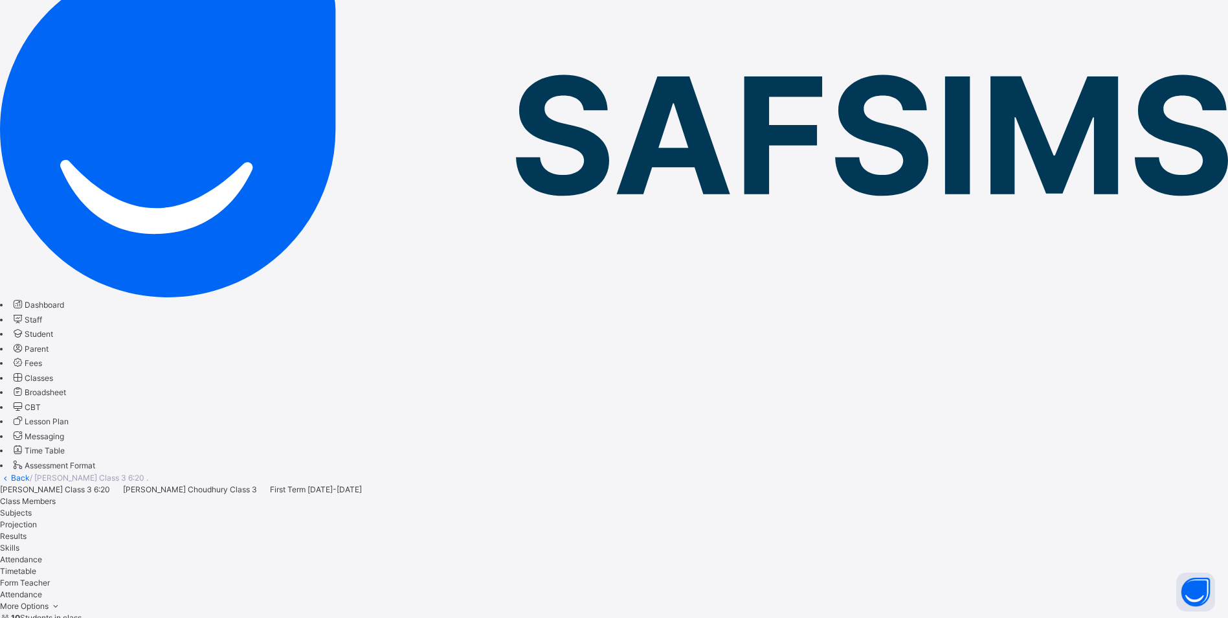
scroll to position [129, 0]
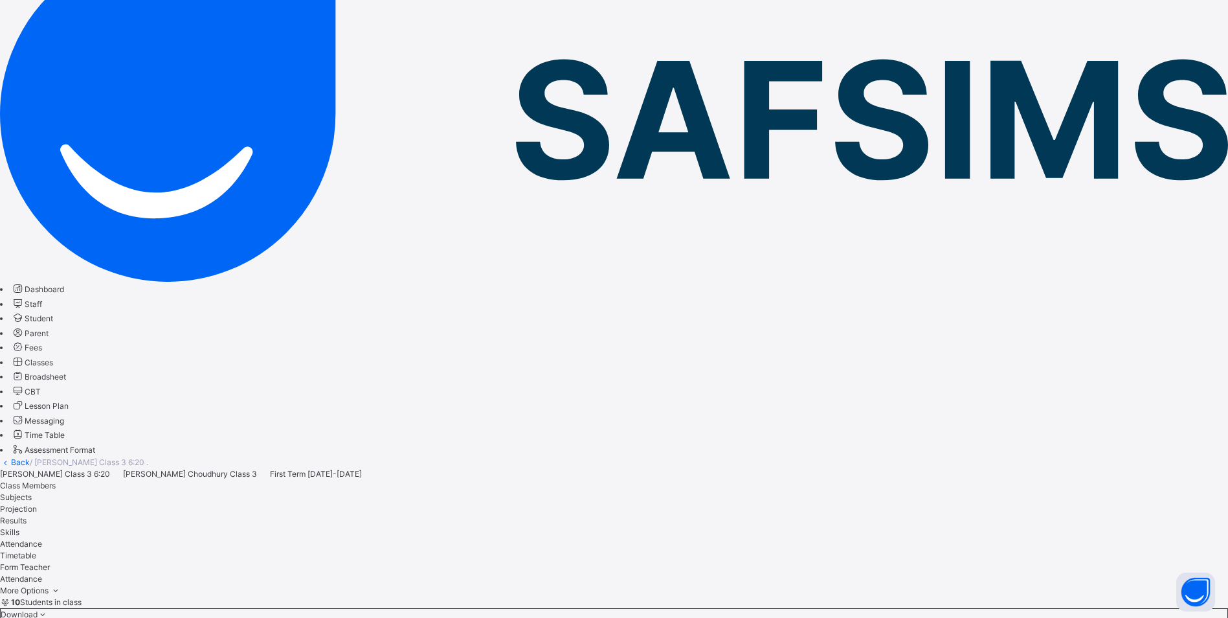
scroll to position [136, 0]
